Goal: Task Accomplishment & Management: Use online tool/utility

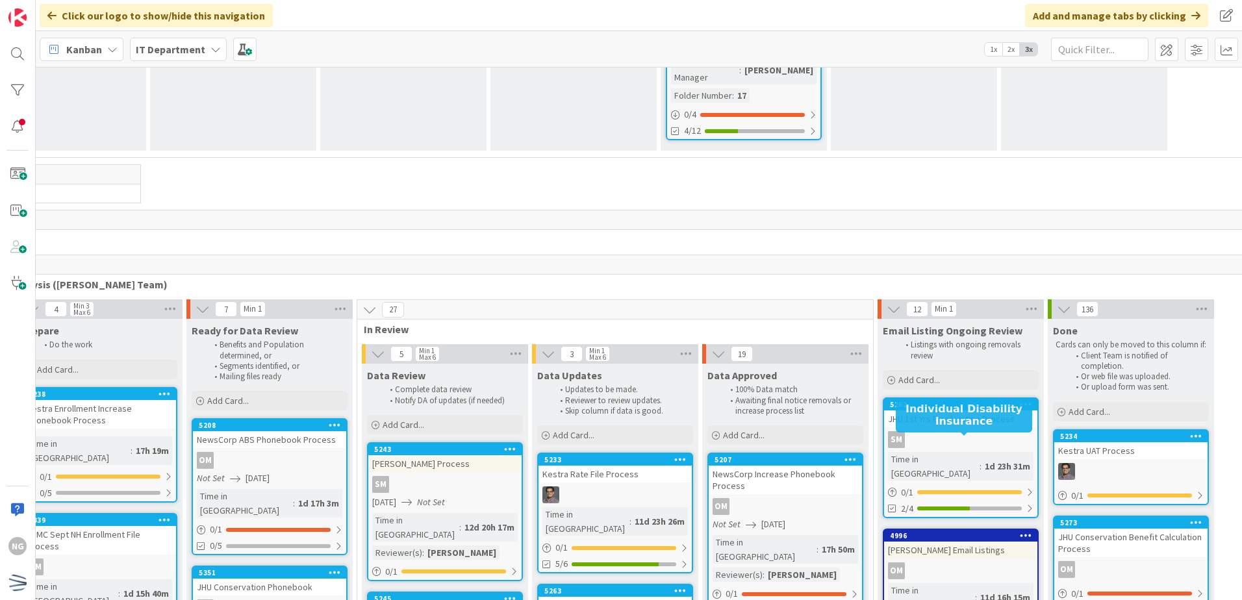
scroll to position [3506, 102]
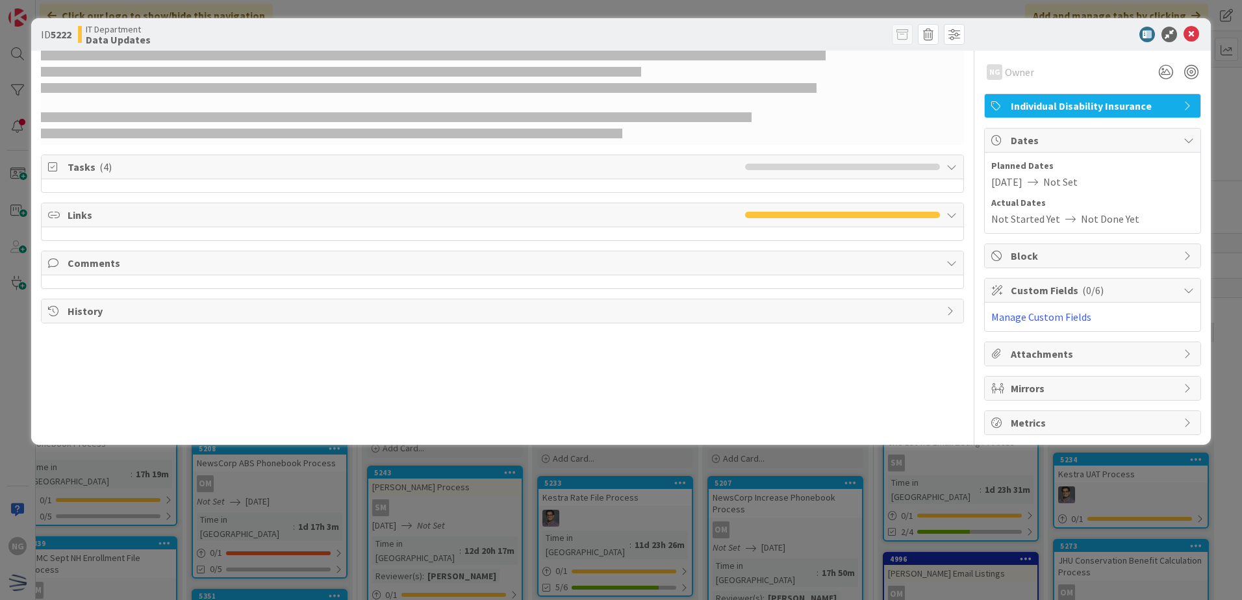
drag, startPoint x: 662, startPoint y: 441, endPoint x: 1191, endPoint y: 30, distance: 669.6
click at [1191, 30] on icon at bounding box center [1191, 35] width 16 height 16
click at [1195, 33] on icon at bounding box center [1191, 35] width 16 height 16
click at [1229, 95] on div "ID 5222 IT Department Data Updates NG Owner Individual Disability Insurance Tas…" at bounding box center [621, 300] width 1242 height 600
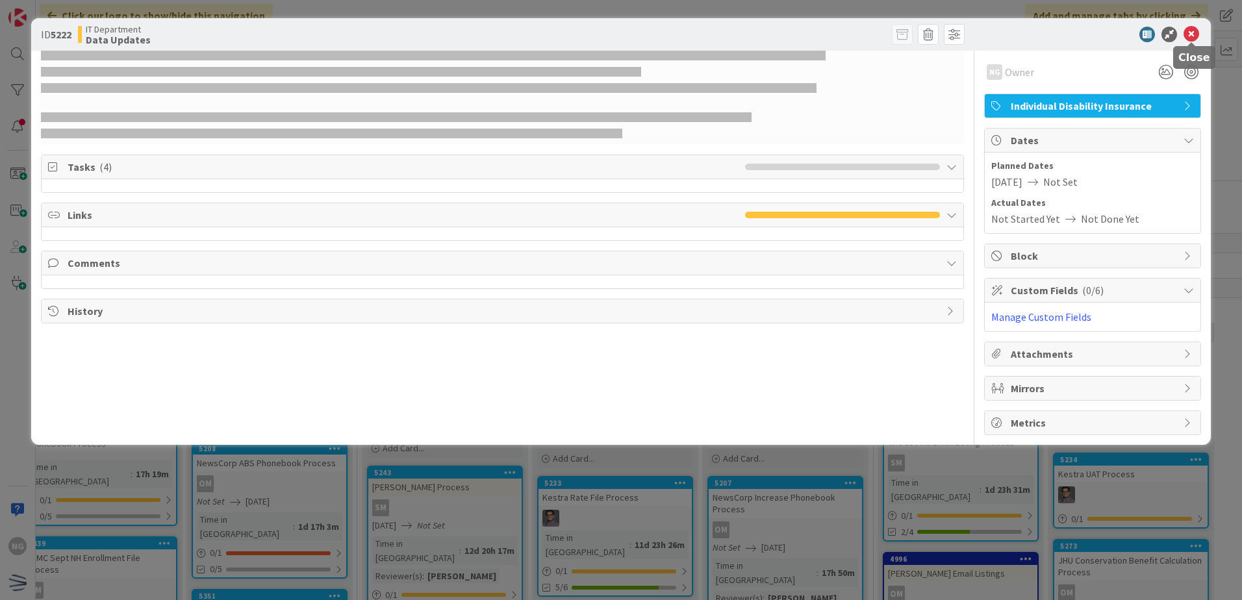
click at [1192, 30] on icon at bounding box center [1191, 35] width 16 height 16
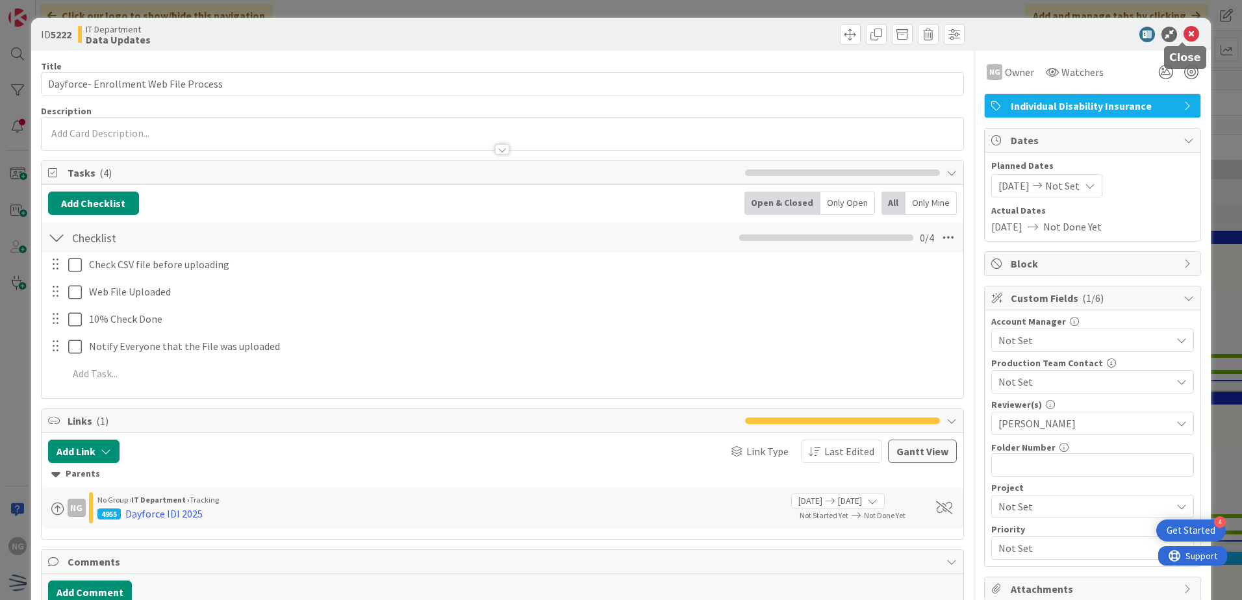
click at [1188, 35] on icon at bounding box center [1191, 35] width 16 height 16
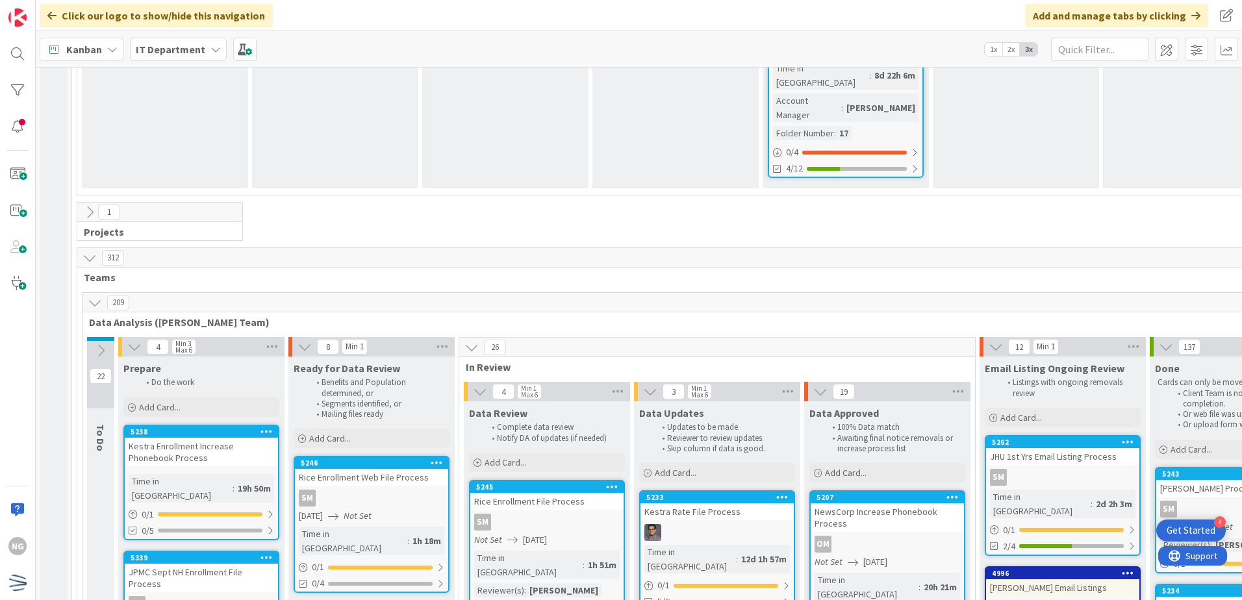
scroll to position [3636, 0]
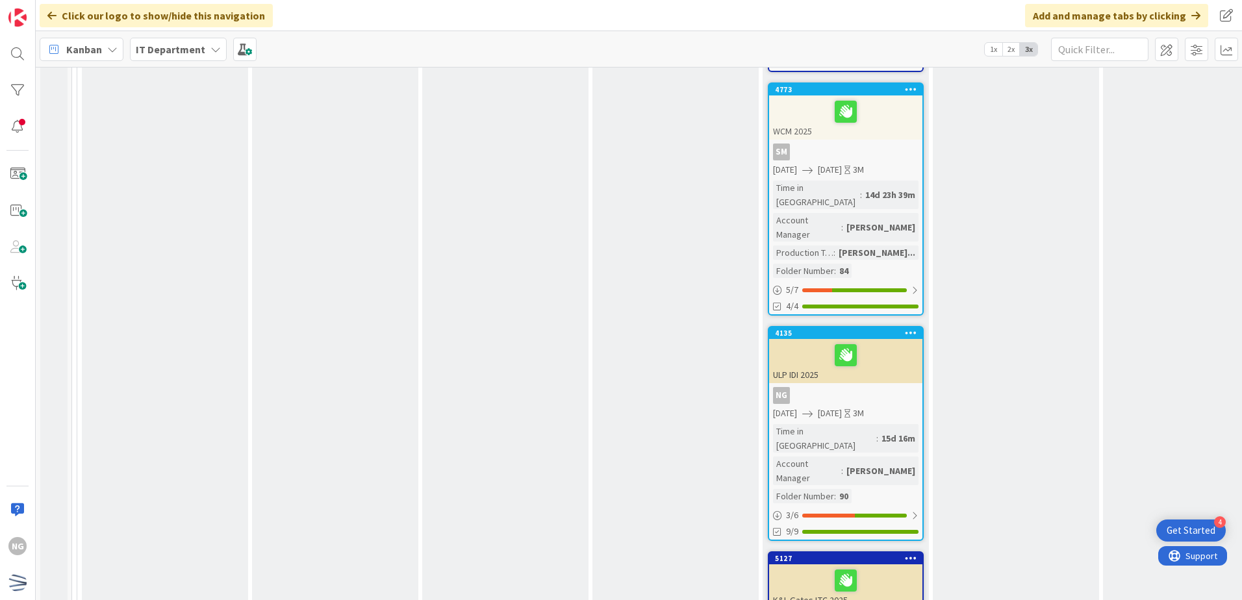
scroll to position [1364, 0]
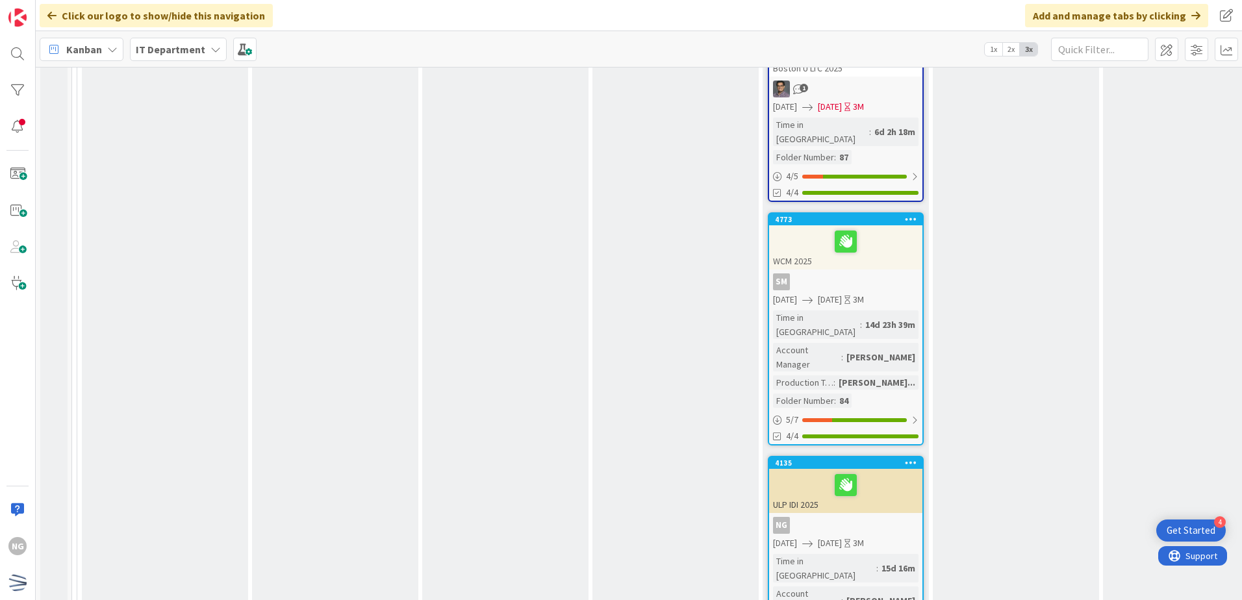
click at [880, 471] on div at bounding box center [845, 484] width 145 height 27
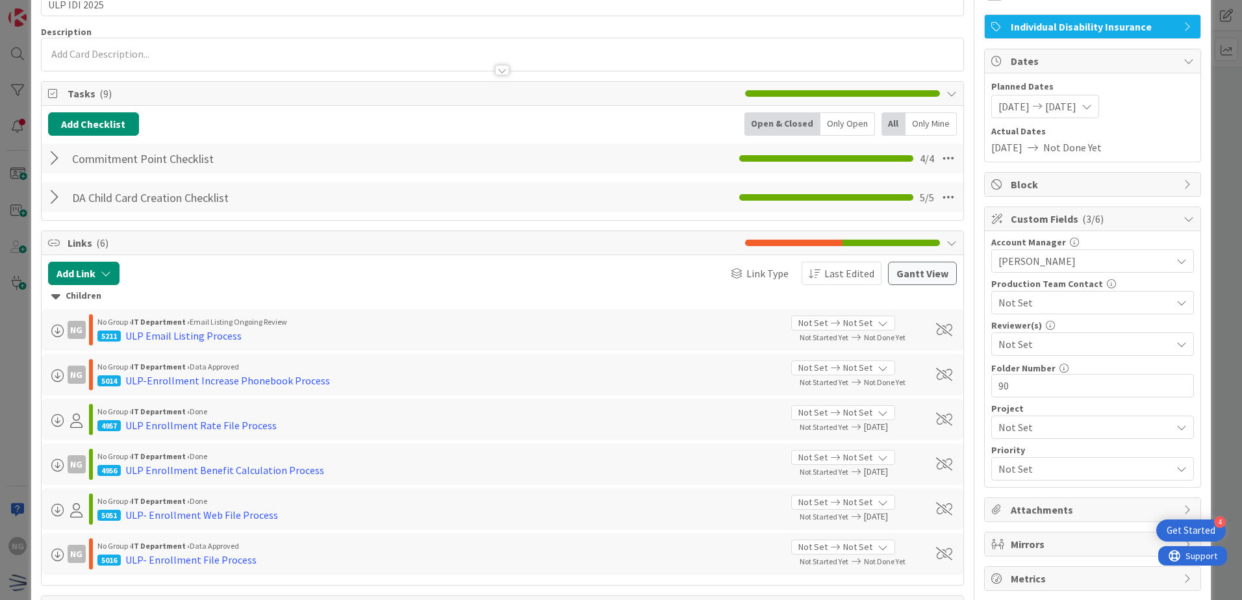
scroll to position [4, 0]
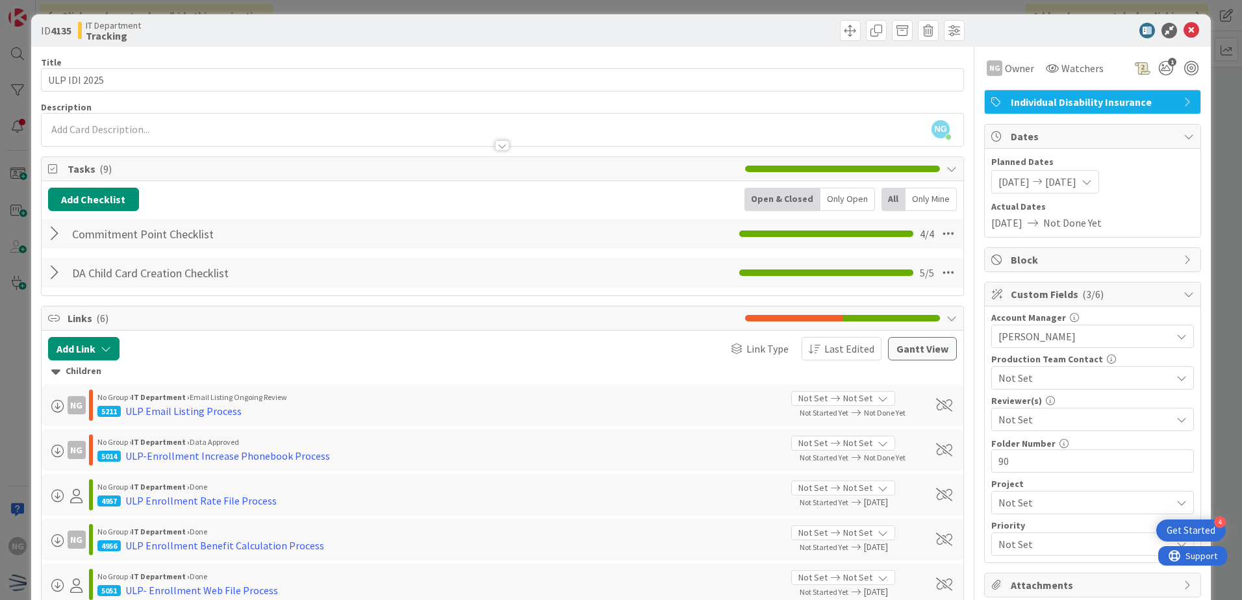
click at [56, 271] on div at bounding box center [56, 272] width 17 height 23
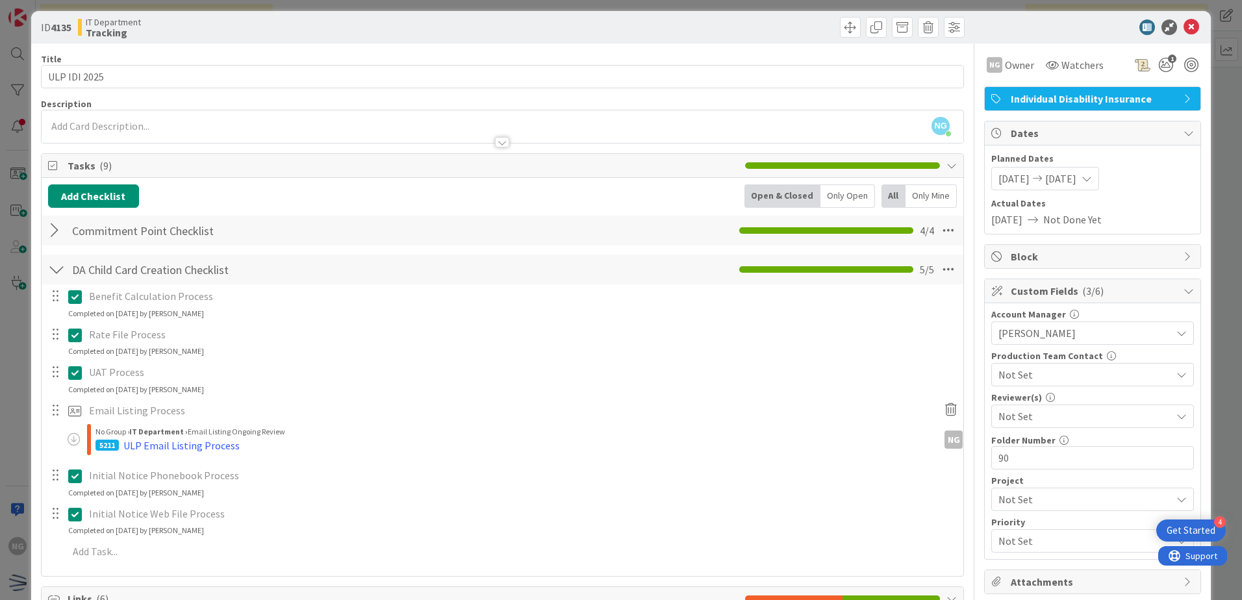
scroll to position [0, 0]
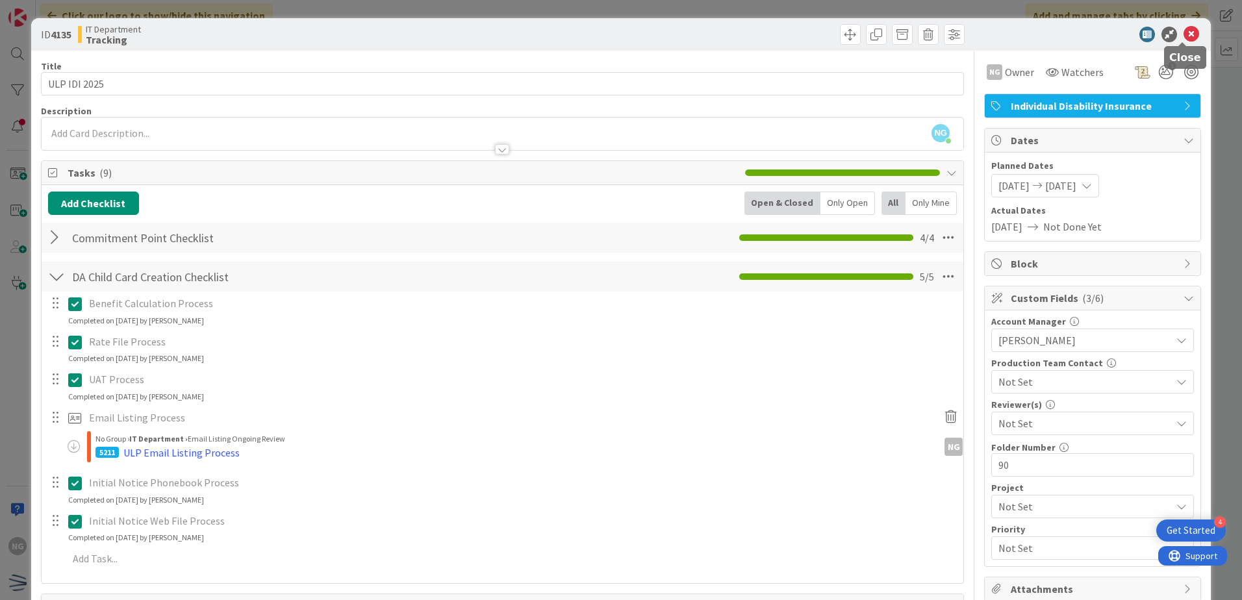
click at [1183, 34] on icon at bounding box center [1191, 35] width 16 height 16
